Goal: Find specific page/section: Find specific page/section

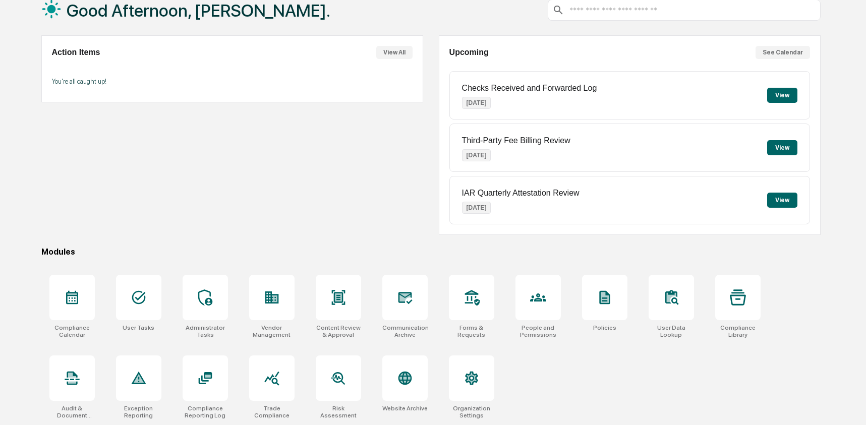
scroll to position [65, 0]
click at [407, 298] on icon at bounding box center [405, 297] width 16 height 16
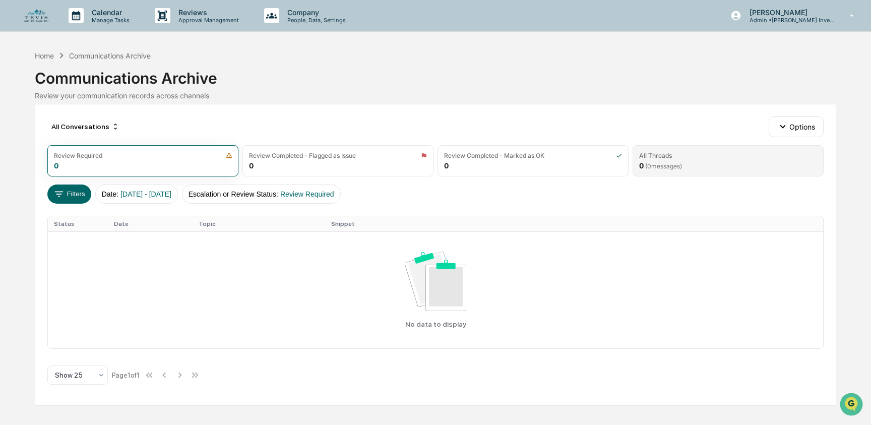
click at [682, 162] on span "( 0 messages)" at bounding box center [663, 166] width 37 height 8
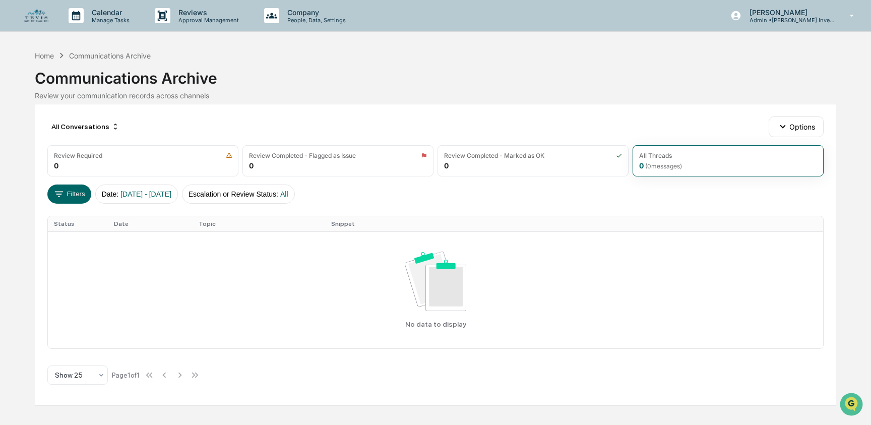
click at [284, 86] on div "Communications Archive" at bounding box center [436, 74] width 802 height 26
click at [277, 75] on div "Communications Archive" at bounding box center [436, 74] width 802 height 26
